Goal: Information Seeking & Learning: Check status

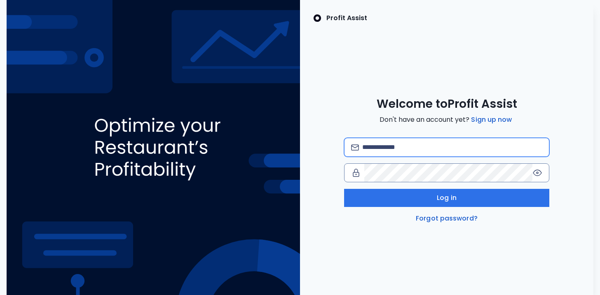
click at [394, 147] on input "email" at bounding box center [452, 147] width 180 height 18
type input "**********"
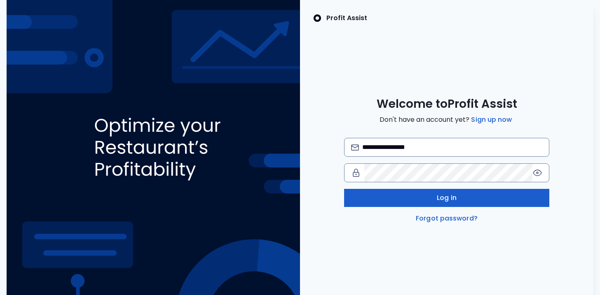
click at [435, 202] on button "Log in" at bounding box center [446, 198] width 205 height 18
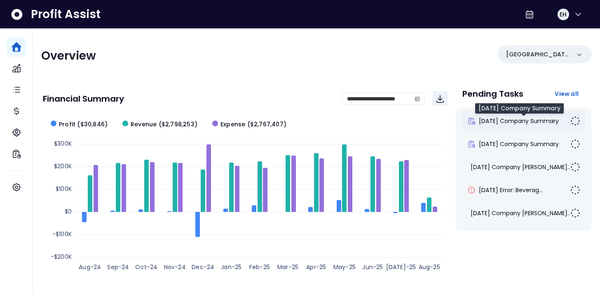
click at [501, 121] on span "[DATE] Company Summary" at bounding box center [519, 121] width 80 height 8
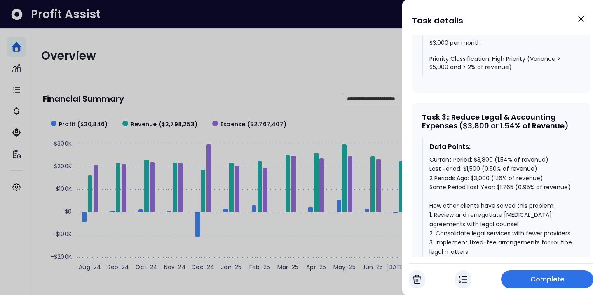
scroll to position [1260, 0]
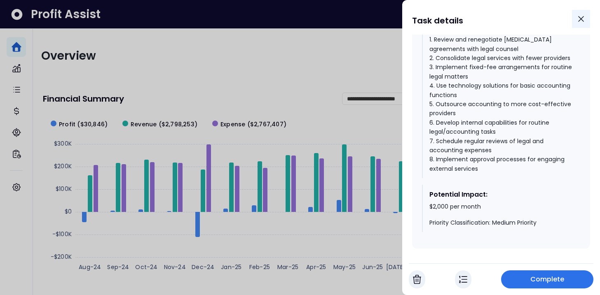
click at [583, 17] on icon "Close" at bounding box center [580, 18] width 5 height 5
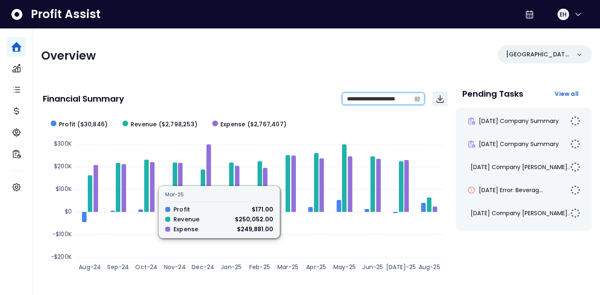
click at [368, 100] on input "**********" at bounding box center [376, 99] width 68 height 12
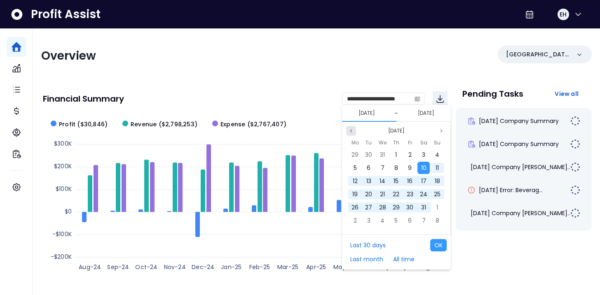
click at [348, 134] on button "Previous month" at bounding box center [351, 131] width 10 height 10
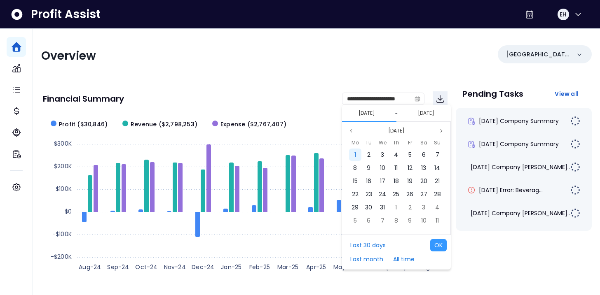
click at [356, 153] on span "1" at bounding box center [355, 155] width 2 height 8
click at [399, 155] on div "31" at bounding box center [396, 155] width 12 height 12
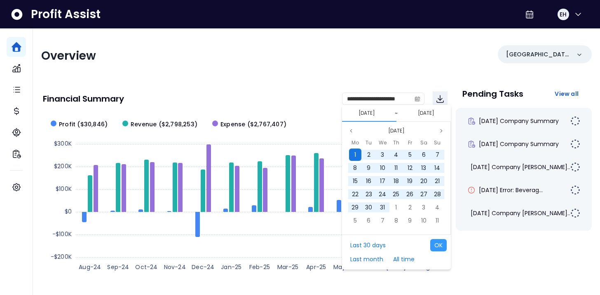
click at [354, 153] on span "1" at bounding box center [355, 155] width 2 height 8
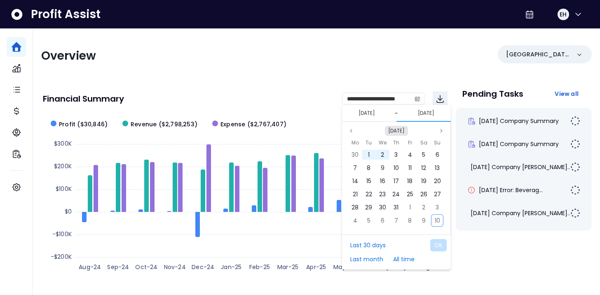
click at [408, 131] on button "[DATE]" at bounding box center [396, 131] width 23 height 10
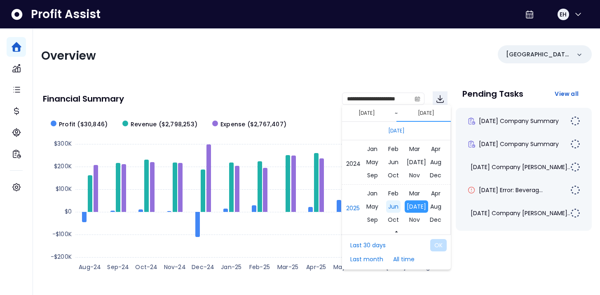
scroll to position [5513, 0]
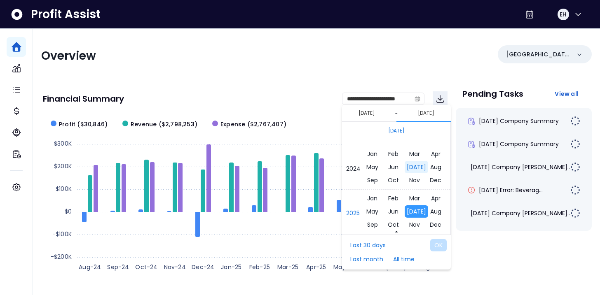
click at [413, 166] on span "[DATE]" at bounding box center [416, 167] width 23 height 12
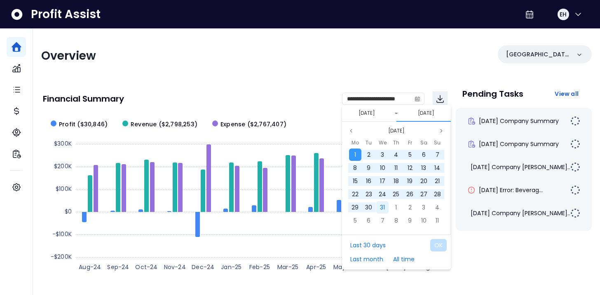
click at [382, 210] on span "31" at bounding box center [382, 208] width 5 height 8
click at [438, 245] on button "OK" at bounding box center [438, 245] width 16 height 12
type input "**********"
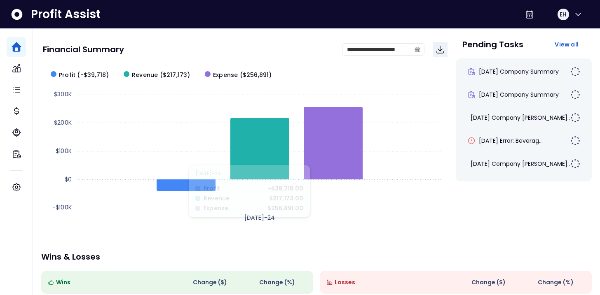
scroll to position [24, 0]
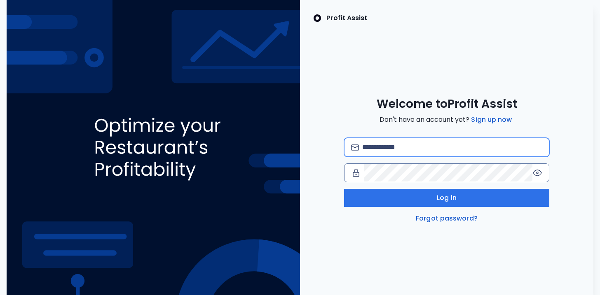
click at [431, 142] on input "email" at bounding box center [452, 147] width 180 height 18
type input "**********"
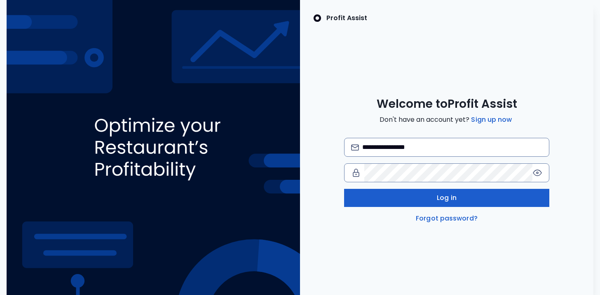
click at [426, 194] on button "Log in" at bounding box center [446, 198] width 205 height 18
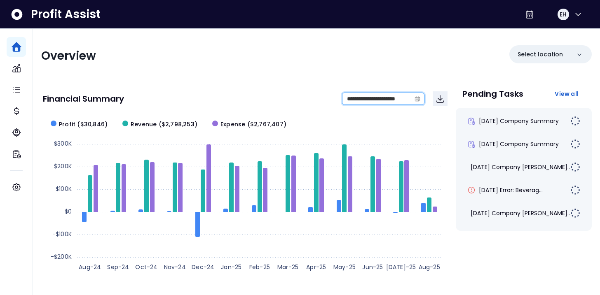
click at [405, 96] on input "**********" at bounding box center [376, 99] width 68 height 12
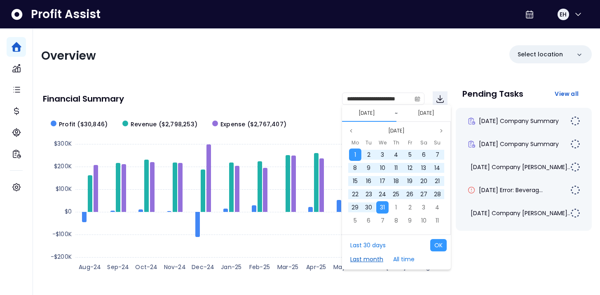
click at [371, 258] on button "Last month" at bounding box center [366, 259] width 41 height 12
click at [437, 243] on button "OK" at bounding box center [438, 245] width 16 height 12
type input "**********"
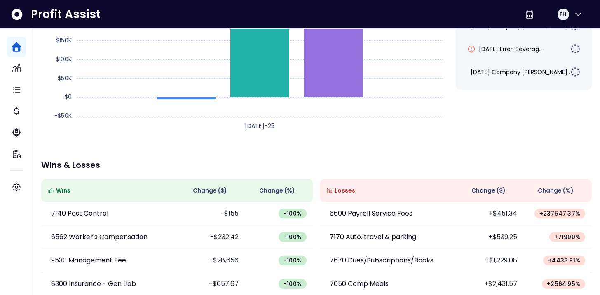
scroll to position [151, 0]
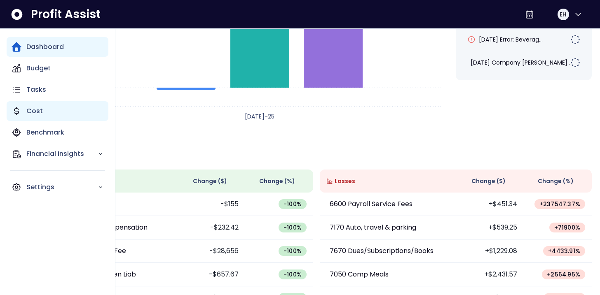
click at [38, 107] on p "Cost" at bounding box center [34, 111] width 16 height 10
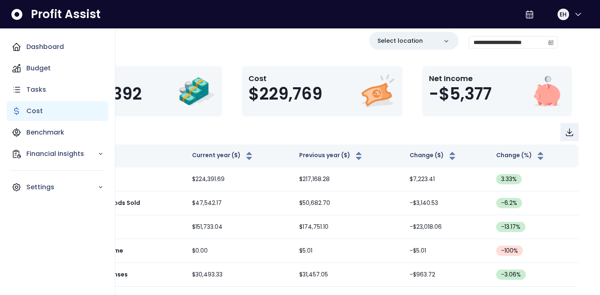
scroll to position [14, 0]
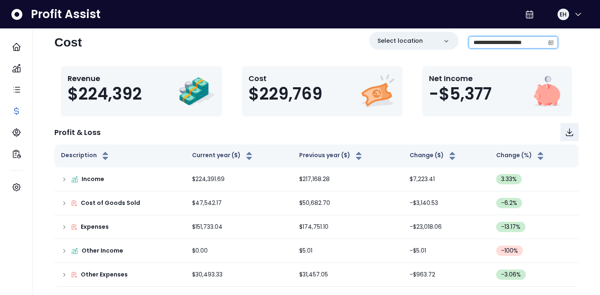
click at [492, 45] on input "**********" at bounding box center [506, 43] width 75 height 12
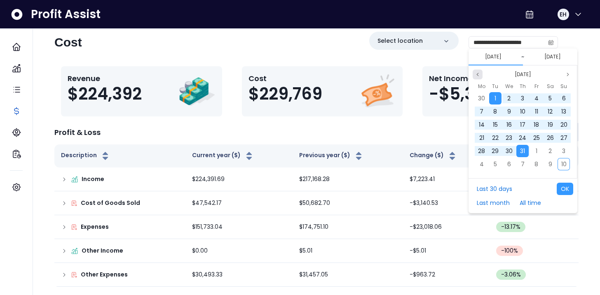
click at [479, 75] on icon "page previous" at bounding box center [477, 74] width 5 height 5
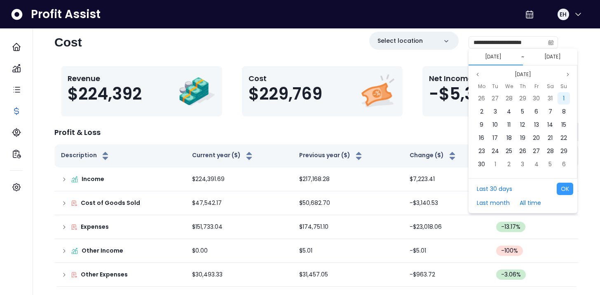
click at [563, 94] on span "1" at bounding box center [564, 98] width 2 height 8
click at [473, 73] on button "Previous month" at bounding box center [478, 75] width 10 height 10
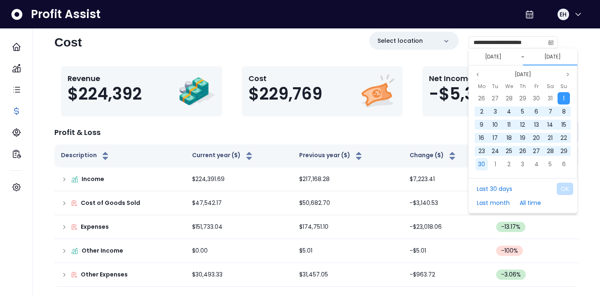
click at [483, 160] on span "30" at bounding box center [481, 164] width 7 height 8
click at [564, 187] on button "OK" at bounding box center [565, 189] width 16 height 12
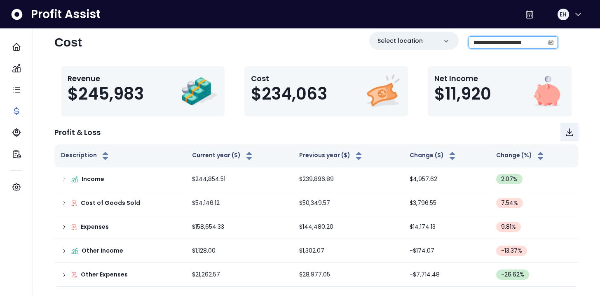
click at [480, 45] on input "**********" at bounding box center [506, 43] width 75 height 12
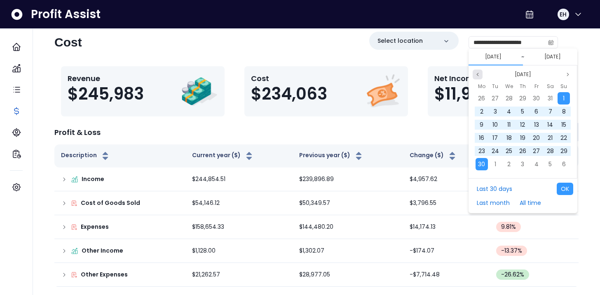
click at [477, 75] on icon "page previous" at bounding box center [477, 74] width 5 height 5
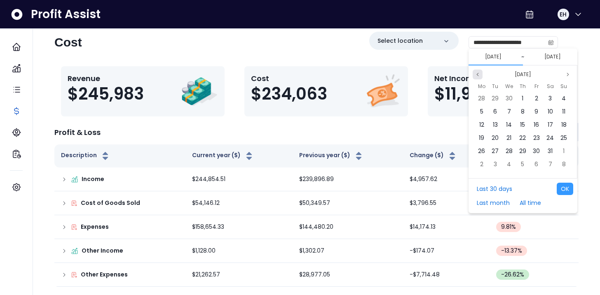
click at [477, 75] on icon "page previous" at bounding box center [477, 74] width 5 height 5
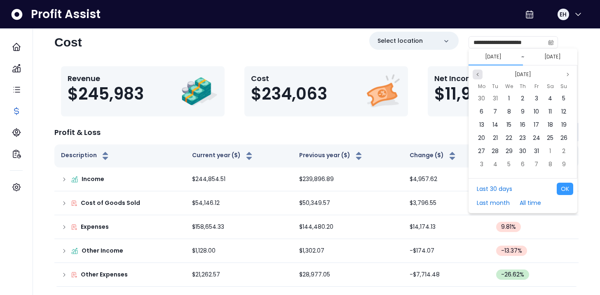
click at [477, 75] on icon "page previous" at bounding box center [477, 74] width 5 height 5
click at [526, 95] on div "1" at bounding box center [522, 98] width 12 height 12
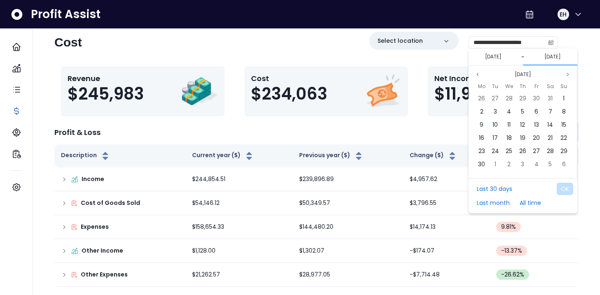
click at [480, 69] on div "[DATE] Mo Tu We Th Fr Sa Su 26 27 28 29 30 31 1 2 3 4 5 6 7 8 9 10 11 12 13 14 …" at bounding box center [522, 122] width 109 height 113
click at [478, 70] on button "Previous month" at bounding box center [478, 75] width 10 height 10
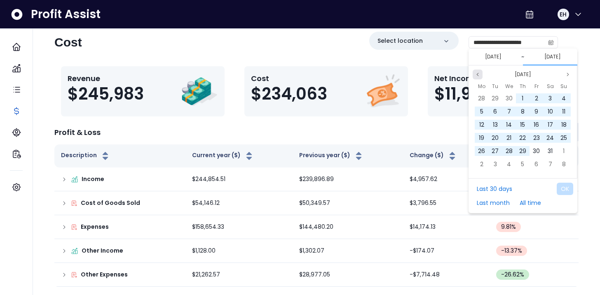
click at [478, 70] on button "Previous month" at bounding box center [478, 75] width 10 height 10
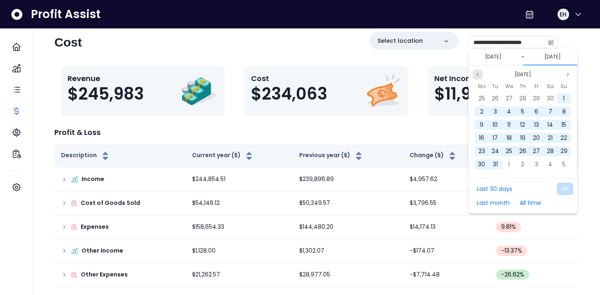
click at [478, 70] on button "Previous month" at bounding box center [478, 75] width 10 height 10
click at [549, 152] on span "31" at bounding box center [550, 151] width 5 height 8
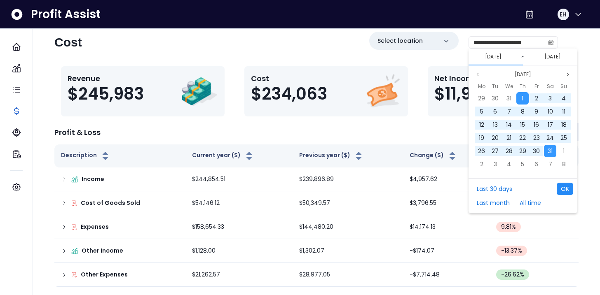
click at [567, 187] on button "OK" at bounding box center [565, 189] width 16 height 12
type input "**********"
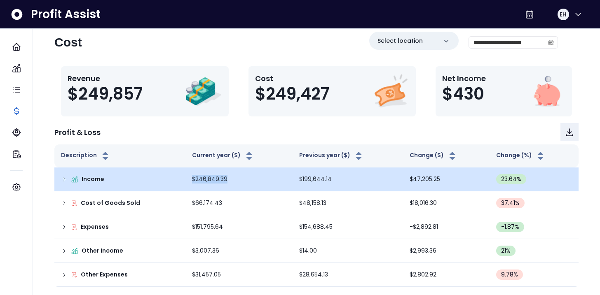
drag, startPoint x: 231, startPoint y: 180, endPoint x: 178, endPoint y: 181, distance: 52.7
click at [178, 181] on tr "Income $246,849.39 $199,644.14 $47,205.25 23.64 %" at bounding box center [316, 180] width 524 height 24
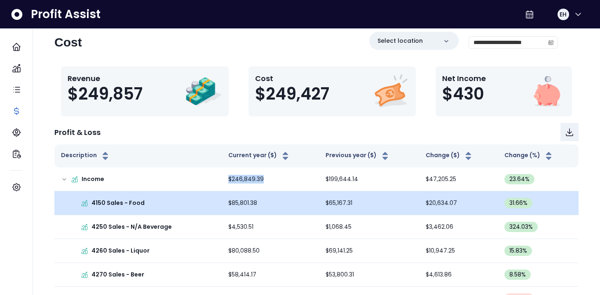
copy tr "$246,849.39"
